Goal: Task Accomplishment & Management: Complete application form

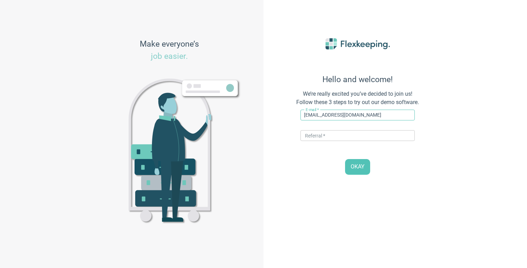
click at [323, 112] on input "[EMAIL_ADDRESS][DOMAIN_NAME]" at bounding box center [357, 115] width 114 height 11
click at [324, 113] on input "[EMAIL_ADDRESS][DOMAIN_NAME]" at bounding box center [357, 115] width 114 height 11
type input "[EMAIL_ADDRESS][DOMAIN_NAME]"
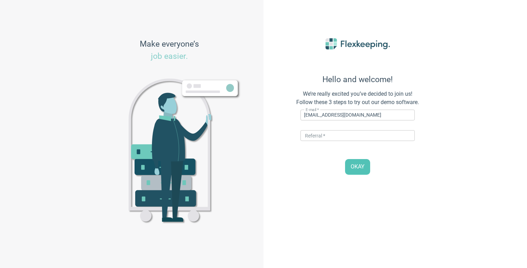
click at [332, 130] on div "E-mail   * [EMAIL_ADDRESS][DOMAIN_NAME] ​ Referral   * ​" at bounding box center [357, 127] width 114 height 41
click at [332, 136] on input "text" at bounding box center [357, 135] width 114 height 11
click at [354, 177] on div "Hello and welcome! We’re really excited you’ve decided to join us! Follow these…" at bounding box center [357, 134] width 153 height 227
click at [357, 169] on span "OKAY" at bounding box center [358, 167] width 14 height 8
click at [314, 136] on input "QAMAGIC" at bounding box center [357, 135] width 114 height 11
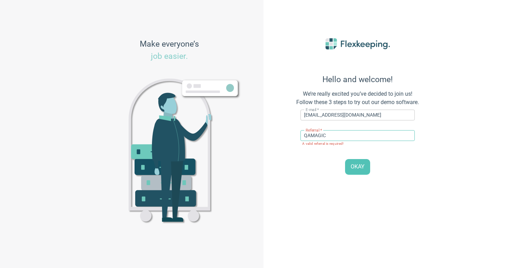
click at [314, 136] on input "QAMAGIC" at bounding box center [357, 135] width 114 height 11
type input "DIGITALMAGIC"
click at [356, 170] on span "OKAY" at bounding box center [358, 167] width 14 height 8
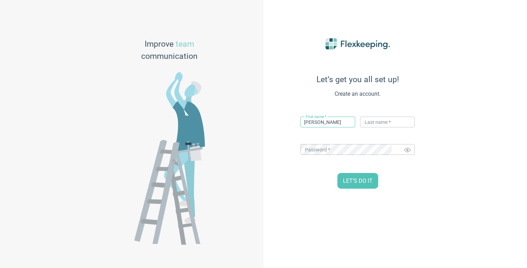
type input "[PERSON_NAME]"
type input "test"
click at [358, 186] on button "LET’S DO IT" at bounding box center [357, 181] width 41 height 16
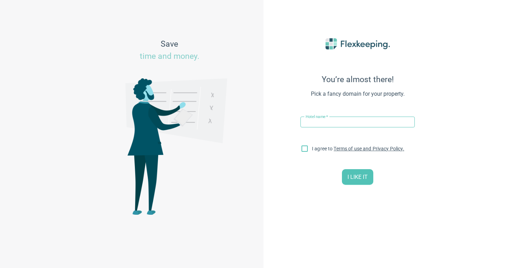
click at [328, 121] on input "text" at bounding box center [357, 122] width 114 height 11
type input "hotelautomation1"
click at [306, 151] on input "I agree to Terms of use and Privacy Policy." at bounding box center [304, 150] width 15 height 15
checkbox input "true"
click at [365, 179] on span "I LIKE IT" at bounding box center [357, 178] width 20 height 8
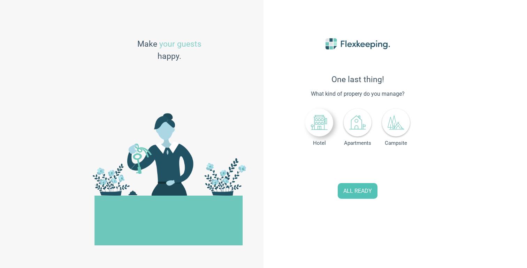
click at [323, 128] on icon at bounding box center [319, 122] width 17 height 17
click at [378, 167] on div "0" at bounding box center [371, 166] width 31 height 16
click at [385, 161] on span "Increase Value" at bounding box center [382, 163] width 9 height 9
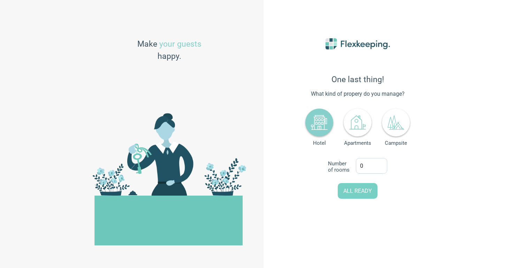
click at [363, 195] on span "ALL READY" at bounding box center [357, 192] width 29 height 8
click at [367, 163] on input "0" at bounding box center [371, 166] width 31 height 15
type input "12"
click at [355, 192] on span "ALL READY" at bounding box center [357, 192] width 29 height 8
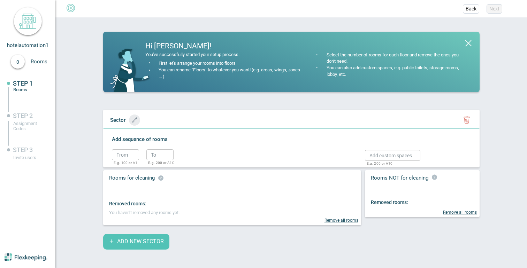
click at [132, 120] on icon "button" at bounding box center [134, 119] width 5 height 5
click at [136, 122] on input "text" at bounding box center [136, 120] width 58 height 11
type input "Sprat 1"
click at [186, 124] on circle "button" at bounding box center [191, 121] width 10 height 10
click at [122, 159] on input "text" at bounding box center [125, 155] width 27 height 11
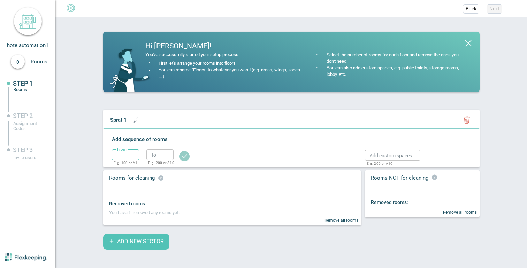
type input "100"
click at [154, 156] on input "text" at bounding box center [159, 155] width 27 height 11
type input "110"
click at [182, 159] on circle "button" at bounding box center [184, 156] width 10 height 10
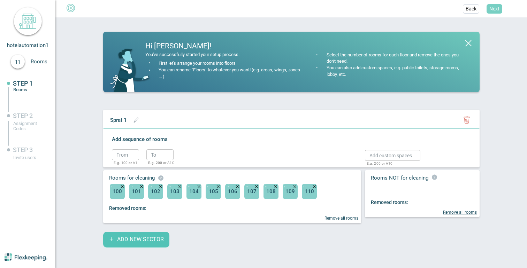
click at [495, 8] on span "Next" at bounding box center [494, 8] width 10 height 7
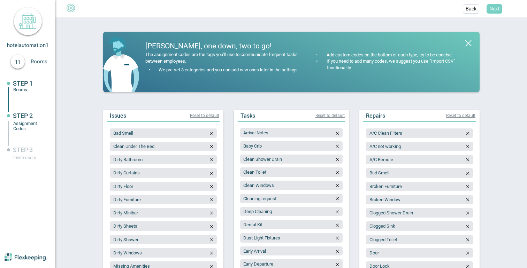
click at [495, 8] on span "Next" at bounding box center [494, 8] width 10 height 7
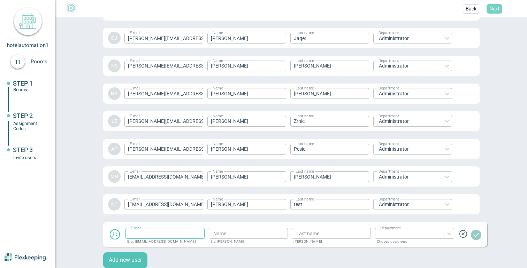
click at [495, 8] on span "Next" at bounding box center [494, 8] width 10 height 7
